Goal: Navigation & Orientation: Find specific page/section

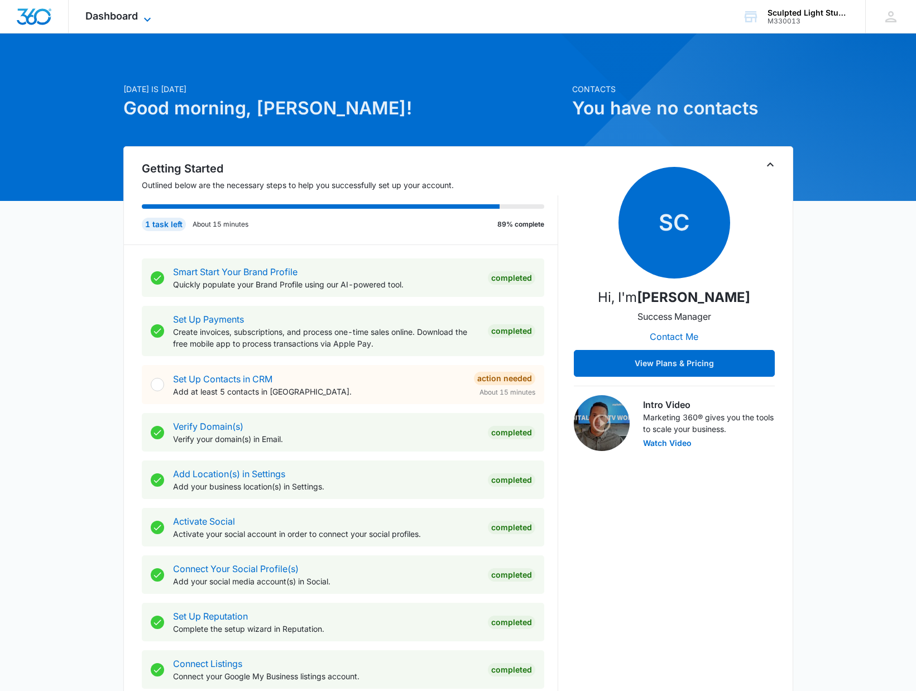
click at [109, 21] on span "Dashboard" at bounding box center [111, 16] width 52 height 12
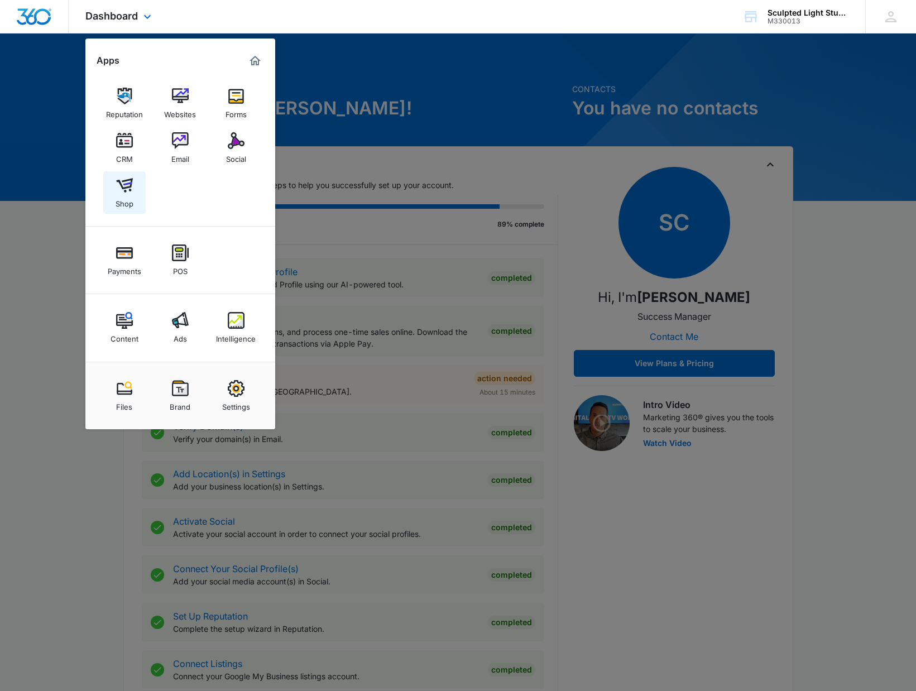
click at [130, 189] on img at bounding box center [124, 185] width 17 height 17
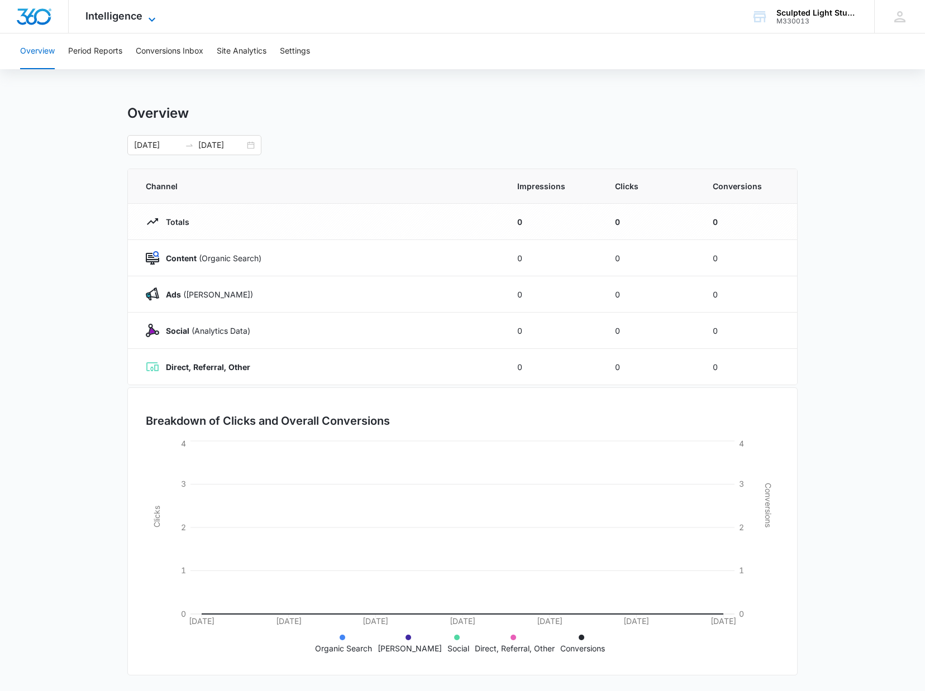
click at [108, 16] on span "Intelligence" at bounding box center [113, 16] width 57 height 12
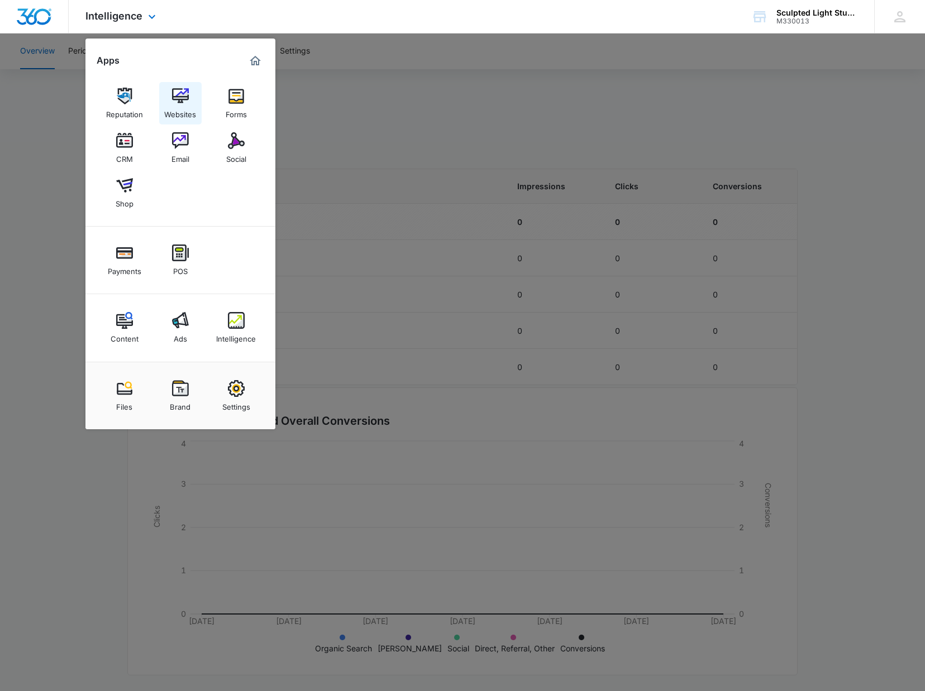
click at [175, 93] on img at bounding box center [180, 96] width 17 height 17
